Goal: Communication & Community: Share content

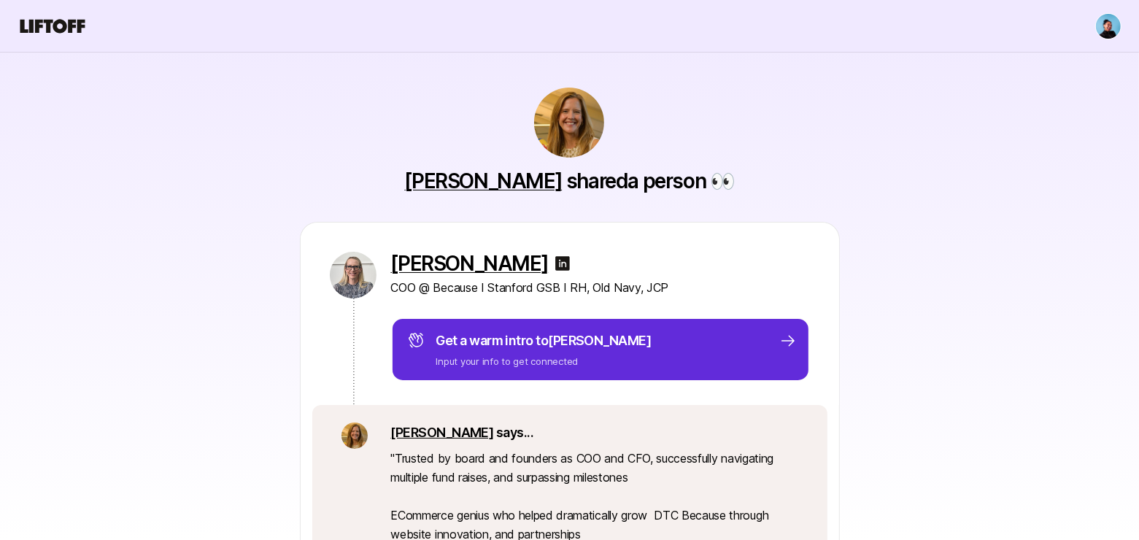
click at [554, 261] on img at bounding box center [563, 264] width 18 height 18
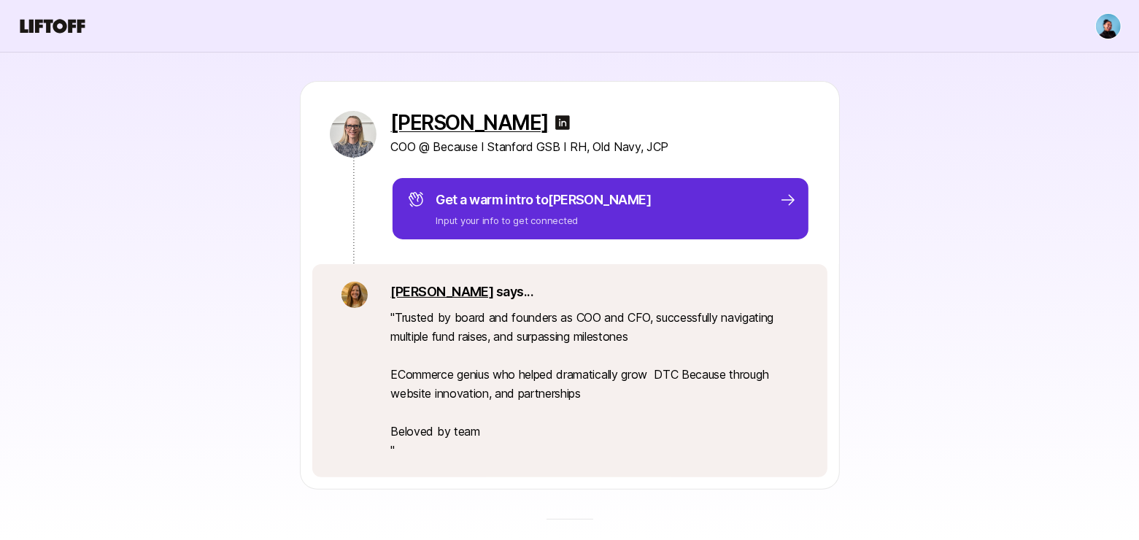
scroll to position [142, 0]
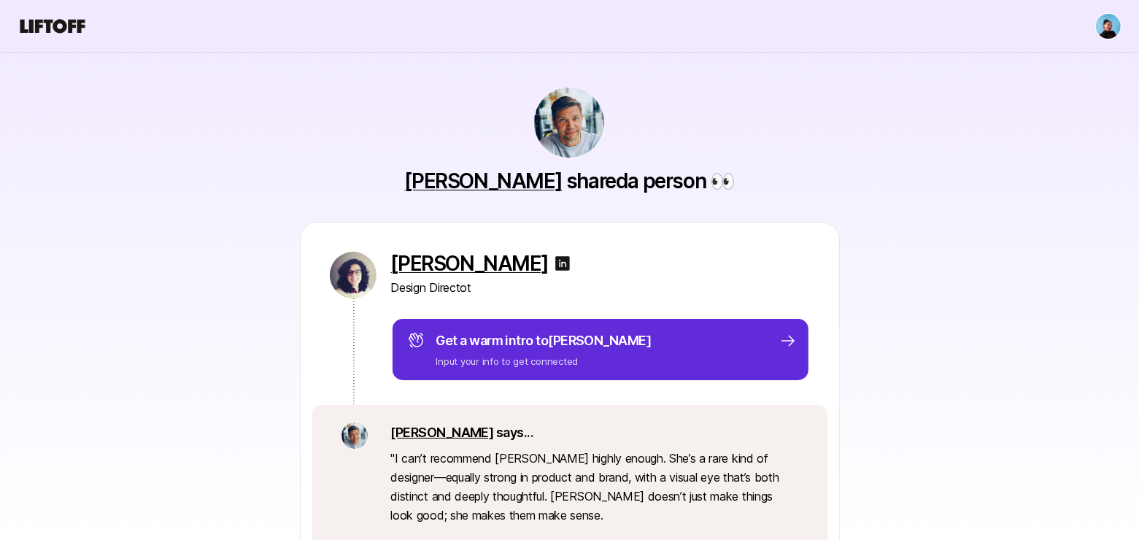
click at [554, 261] on img at bounding box center [563, 264] width 18 height 18
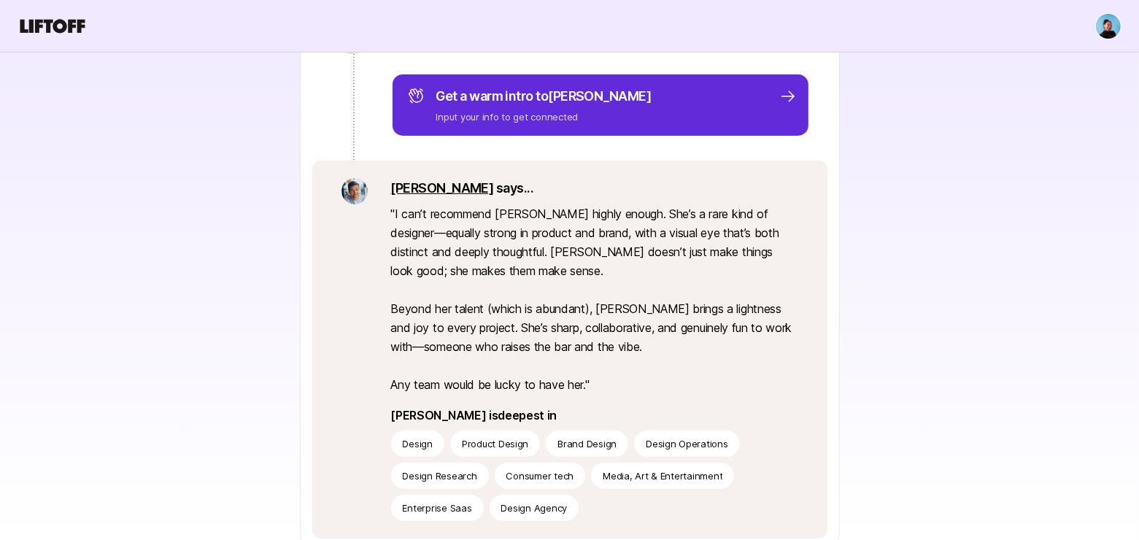
scroll to position [249, 0]
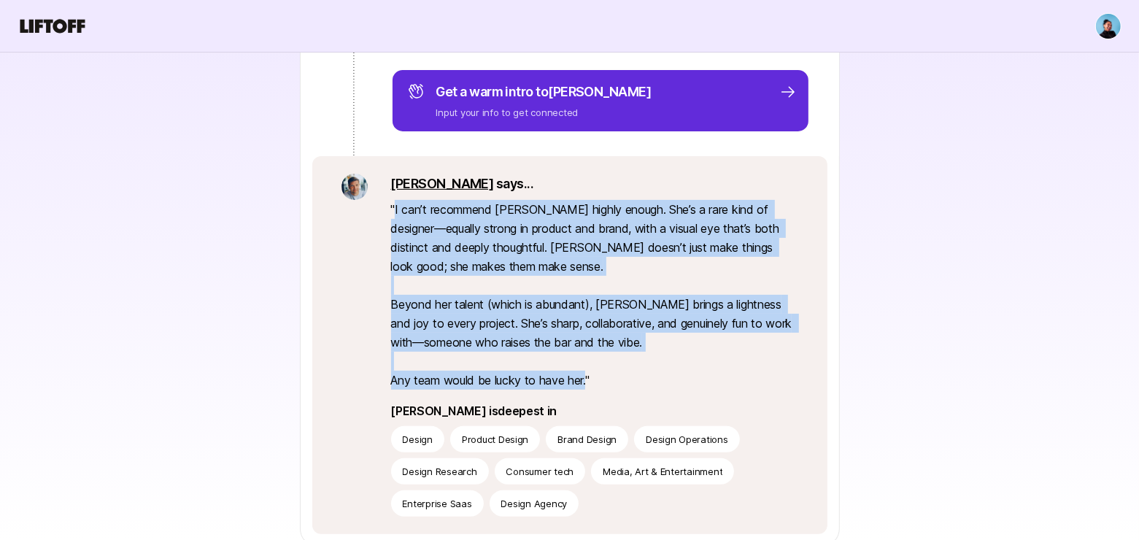
drag, startPoint x: 588, startPoint y: 380, endPoint x: 395, endPoint y: 205, distance: 259.9
click at [395, 205] on p "" I can’t recommend Isa highly enough. She’s a rare kind of designer—equally st…" at bounding box center [594, 295] width 407 height 190
copy p "I can’t recommend Isa highly enough. She’s a rare kind of designer—equally stro…"
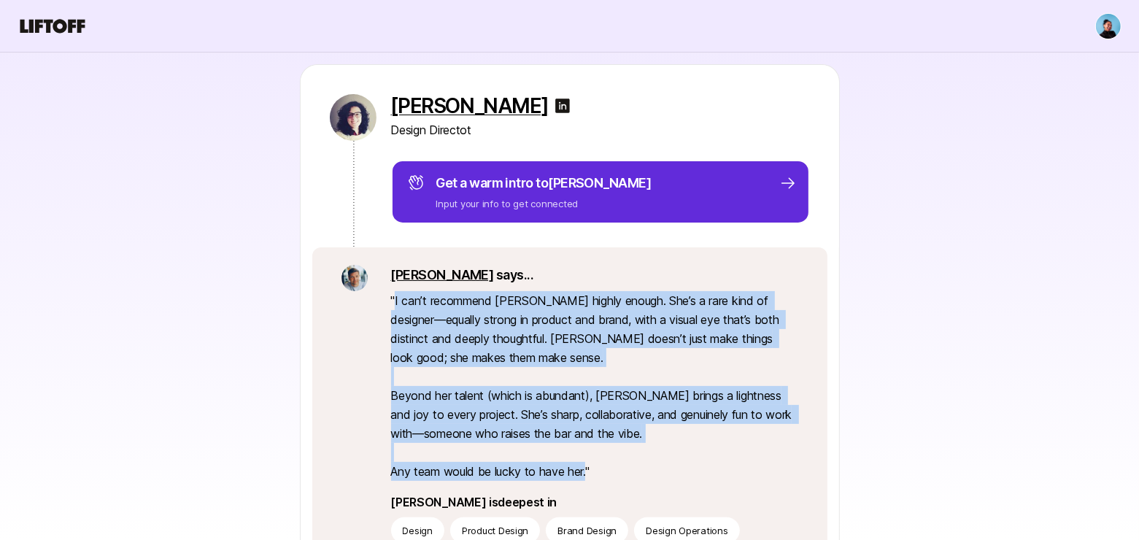
scroll to position [150, 0]
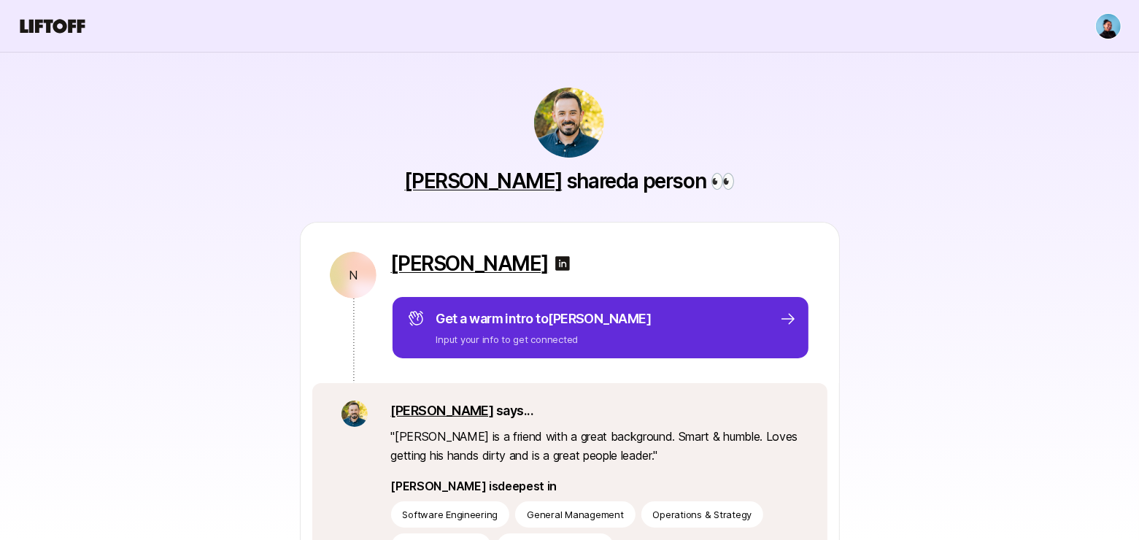
click at [554, 263] on img at bounding box center [563, 264] width 18 height 18
